Goal: Information Seeking & Learning: Learn about a topic

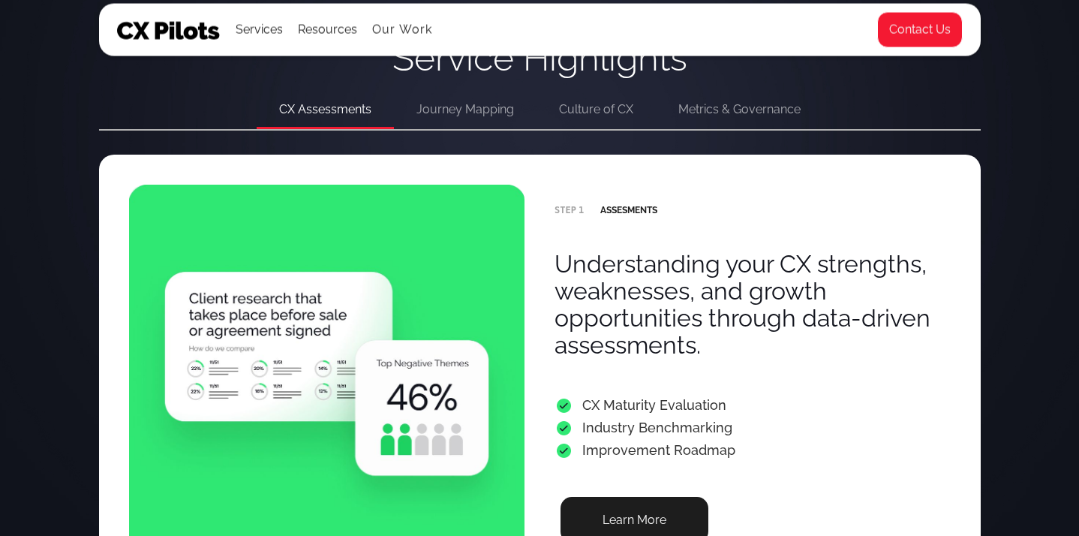
scroll to position [2915, 0]
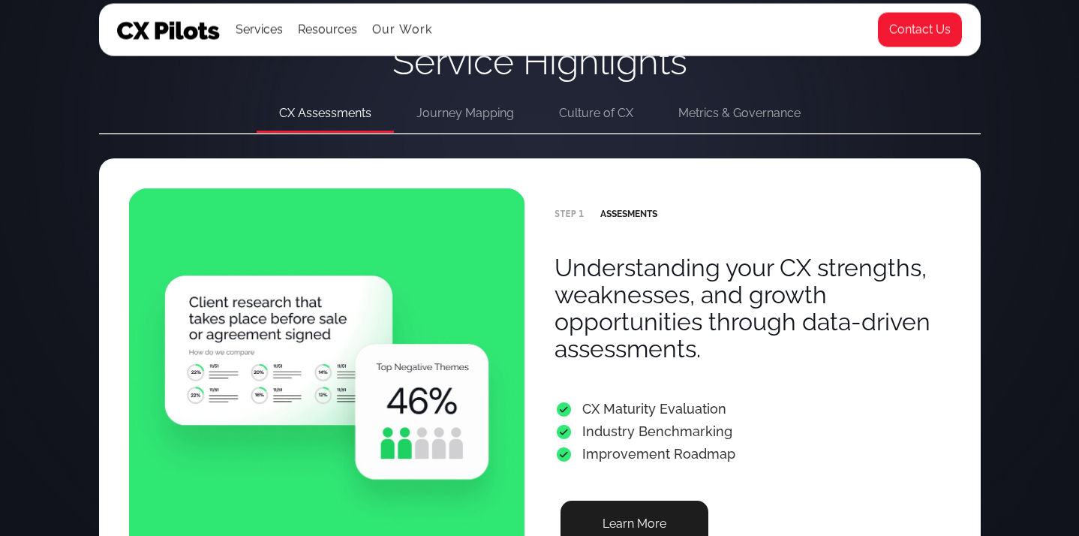
click at [473, 107] on div "Journey Mapping" at bounding box center [465, 113] width 98 height 21
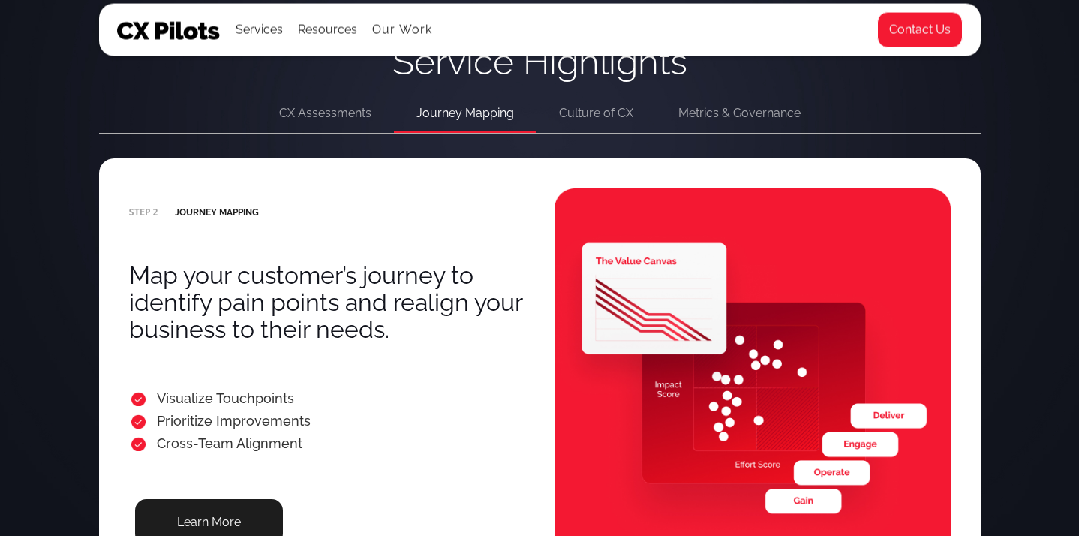
click at [623, 110] on div "Culture of CX" at bounding box center [596, 113] width 74 height 21
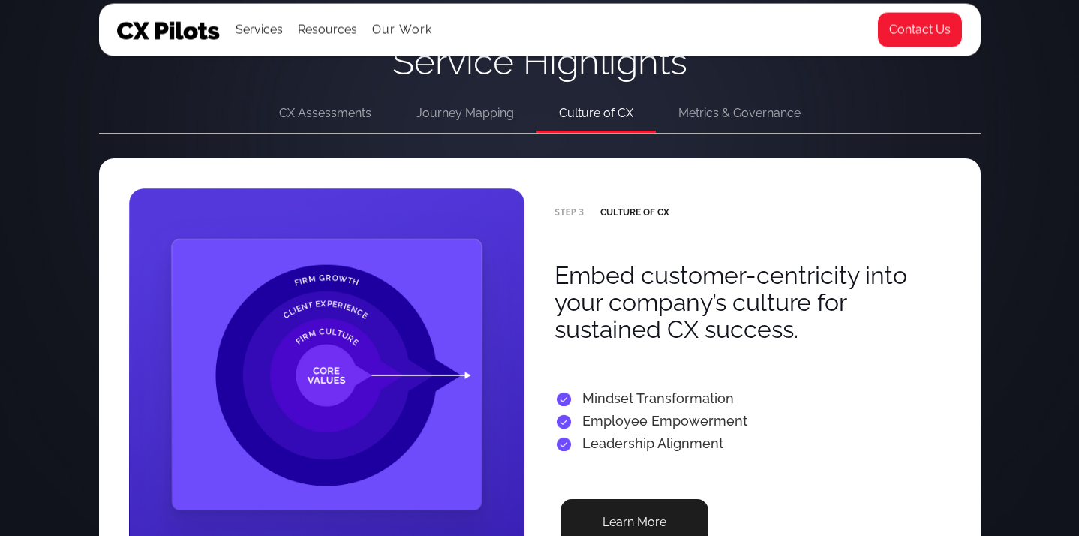
click at [725, 110] on div "Metrics & Governance" at bounding box center [739, 113] width 122 height 21
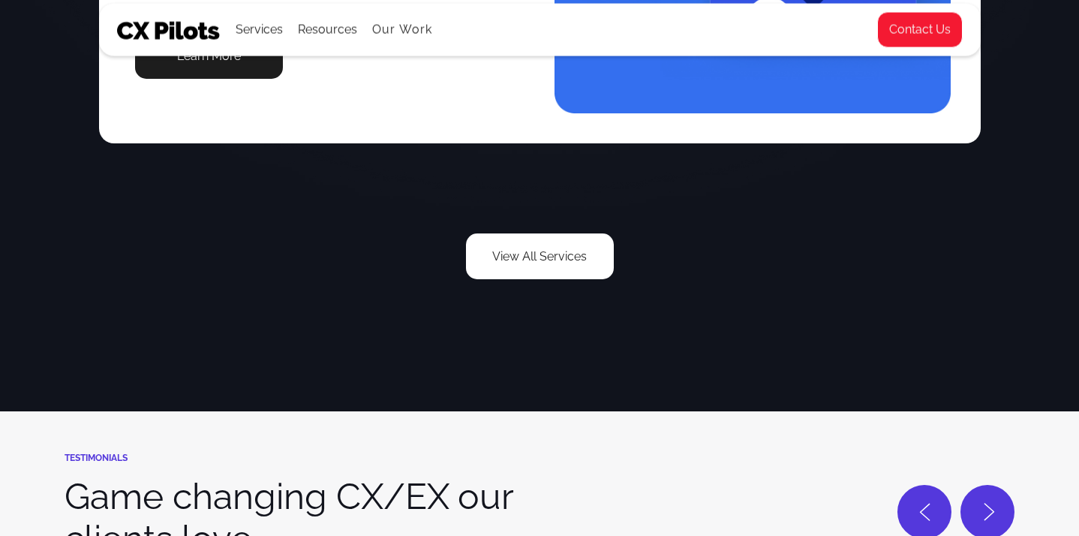
scroll to position [3384, 0]
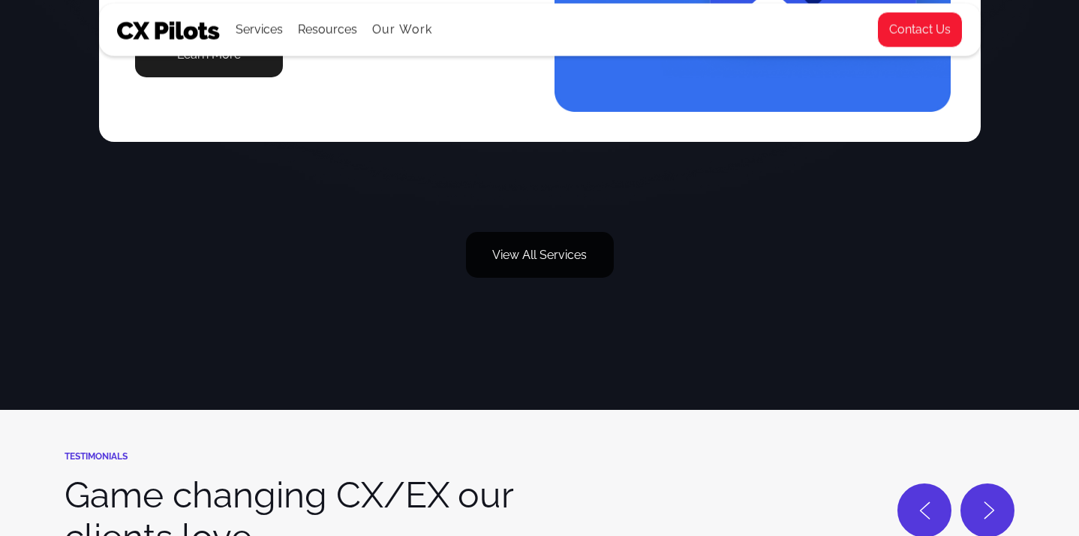
click at [529, 258] on link "View All Services" at bounding box center [540, 255] width 148 height 46
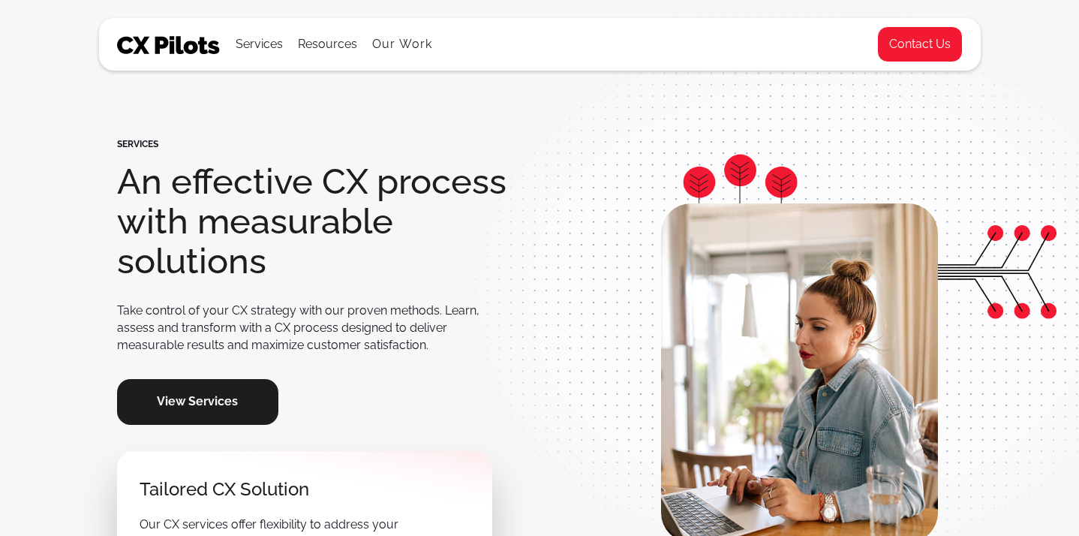
click at [230, 395] on link "View Services" at bounding box center [197, 402] width 161 height 46
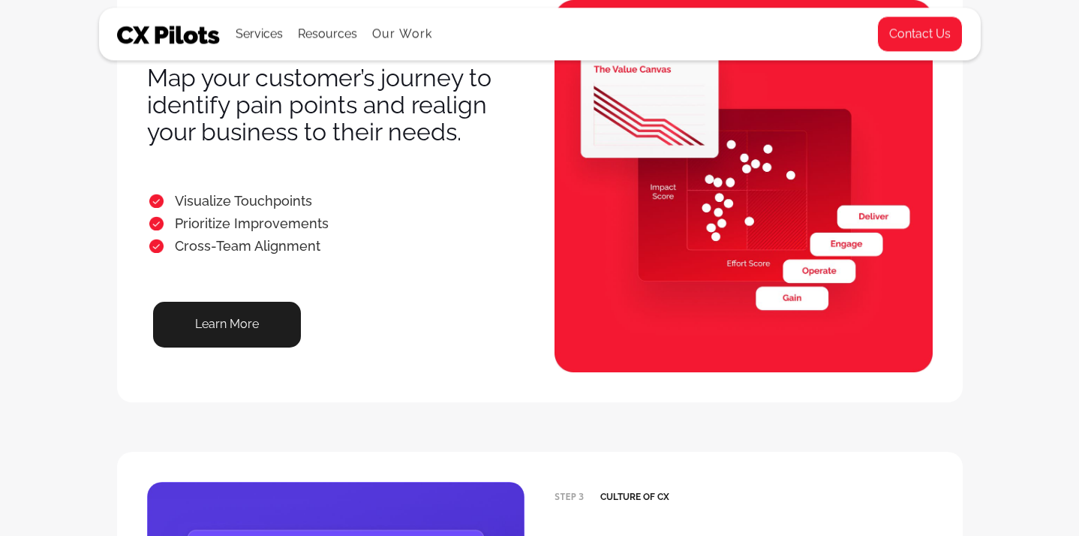
scroll to position [561, 0]
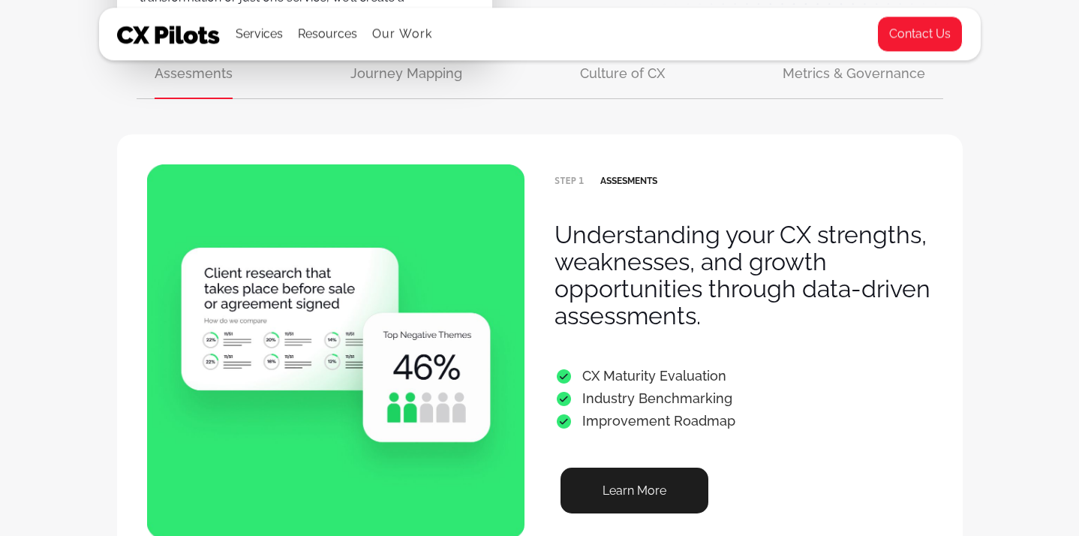
click at [173, 36] on img at bounding box center [169, 35] width 104 height 18
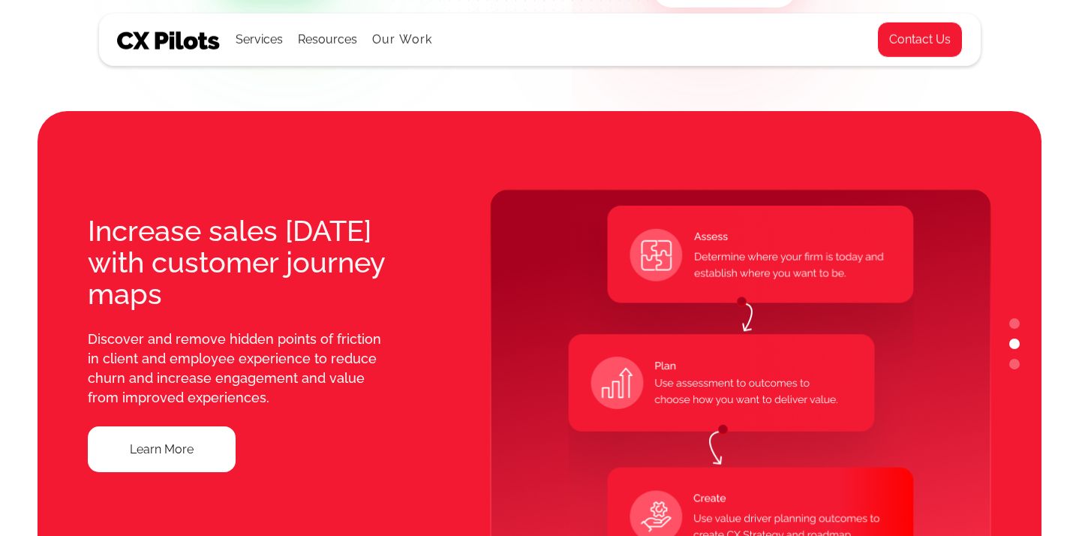
scroll to position [1134, 0]
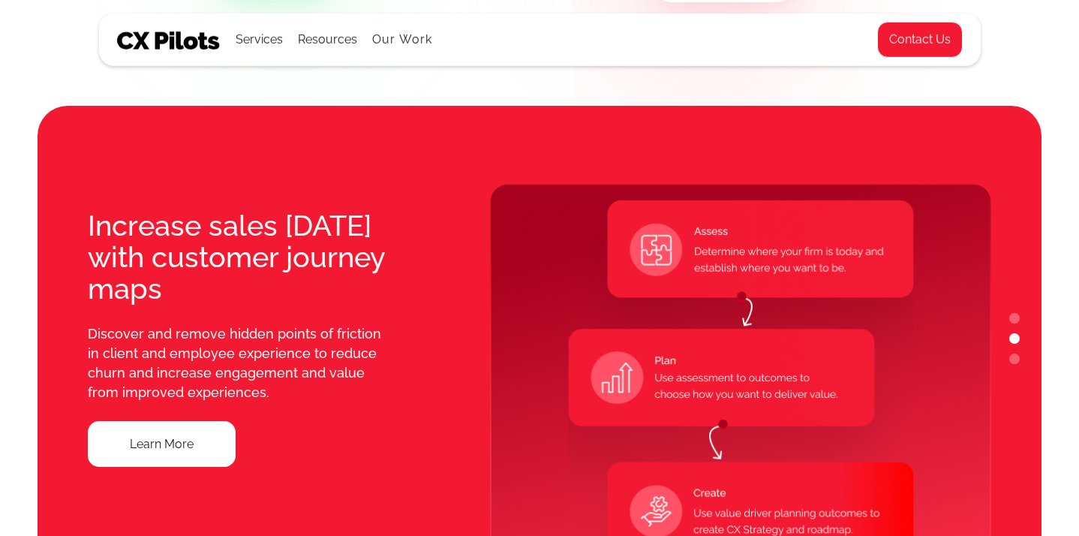
click at [1015, 321] on button "1" at bounding box center [1014, 318] width 11 height 11
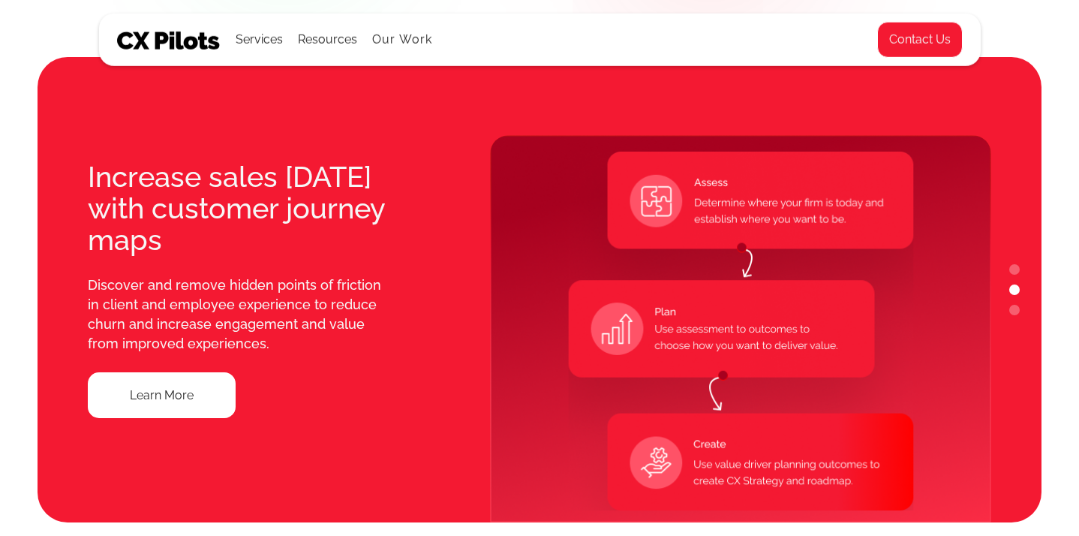
scroll to position [1186, 0]
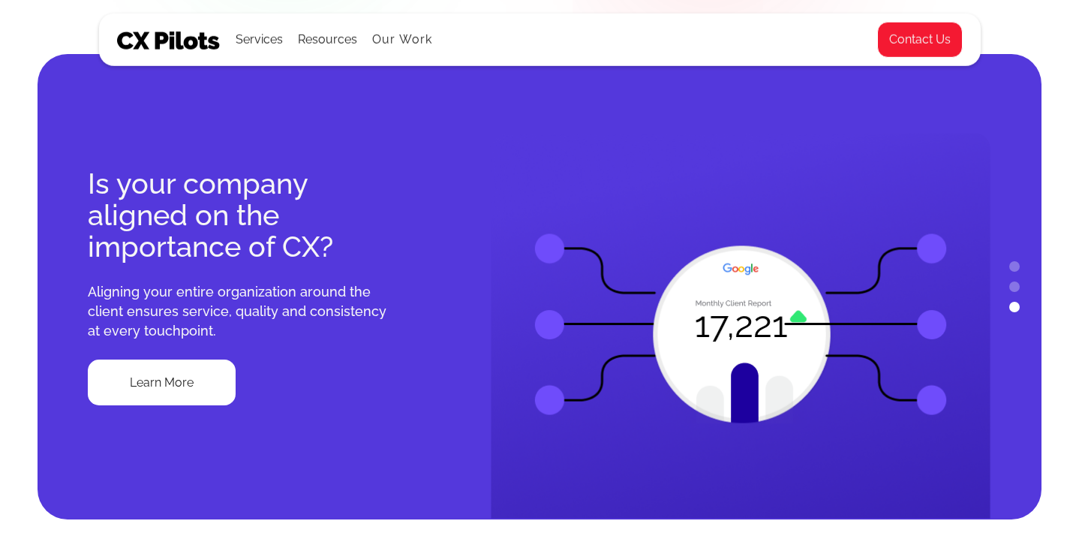
click at [1009, 310] on button "3" at bounding box center [1014, 307] width 11 height 11
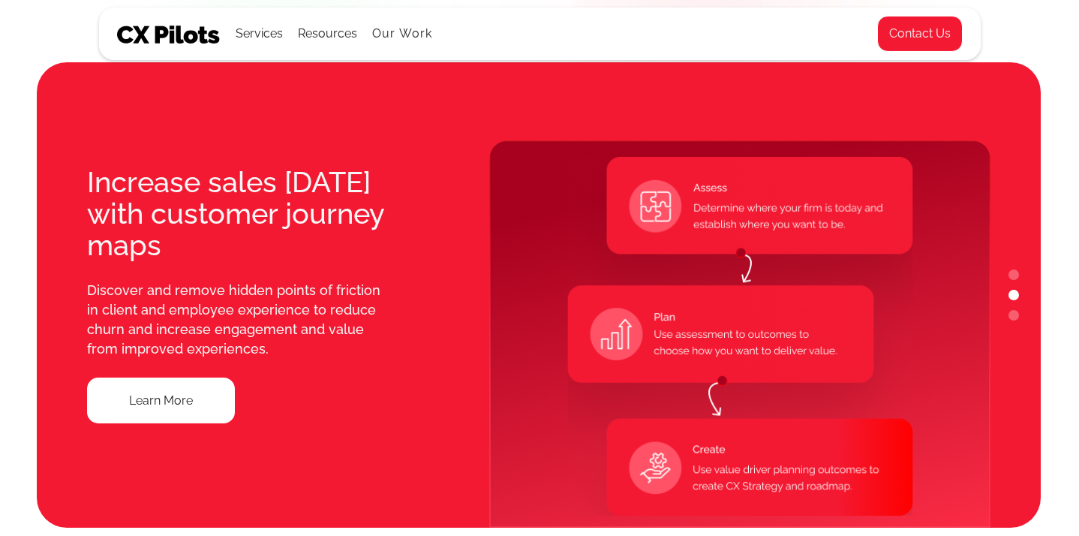
scroll to position [1187, 1]
